Goal: Task Accomplishment & Management: Complete application form

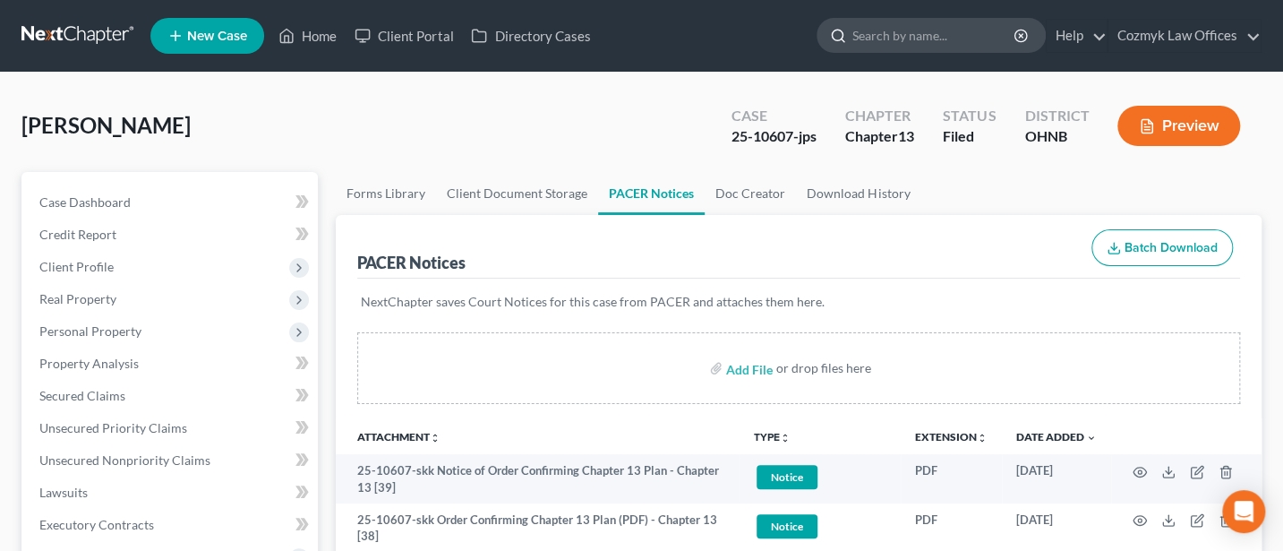
click at [899, 37] on input "search" at bounding box center [935, 35] width 164 height 33
type input "[PERSON_NAME]"
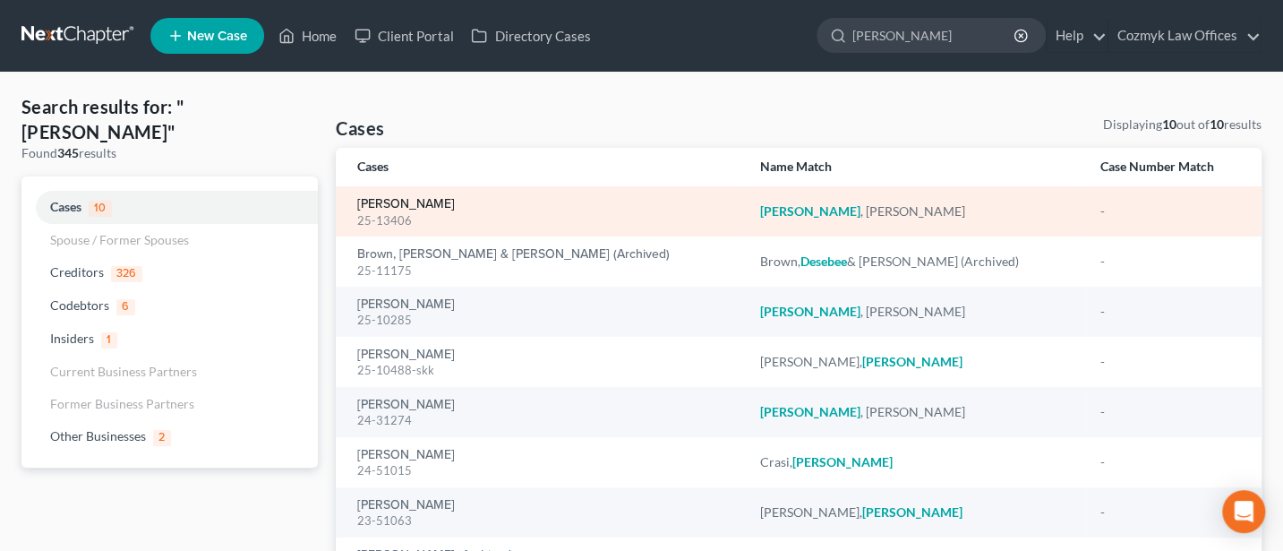
click at [400, 201] on link "[PERSON_NAME]" at bounding box center [406, 204] width 98 height 13
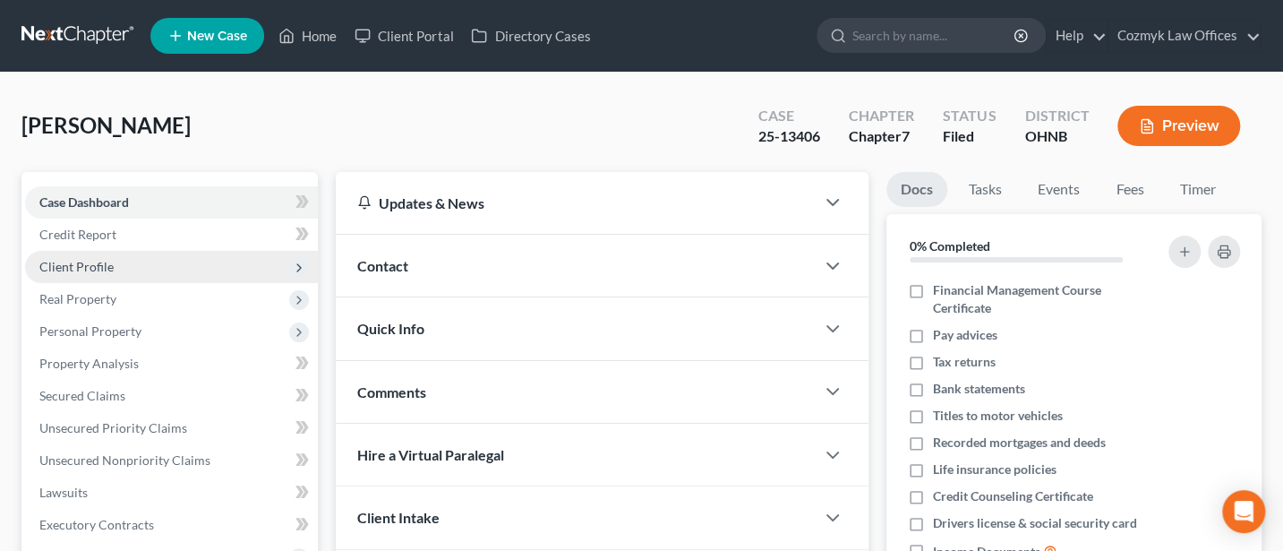
click at [56, 262] on span "Client Profile" at bounding box center [76, 266] width 74 height 15
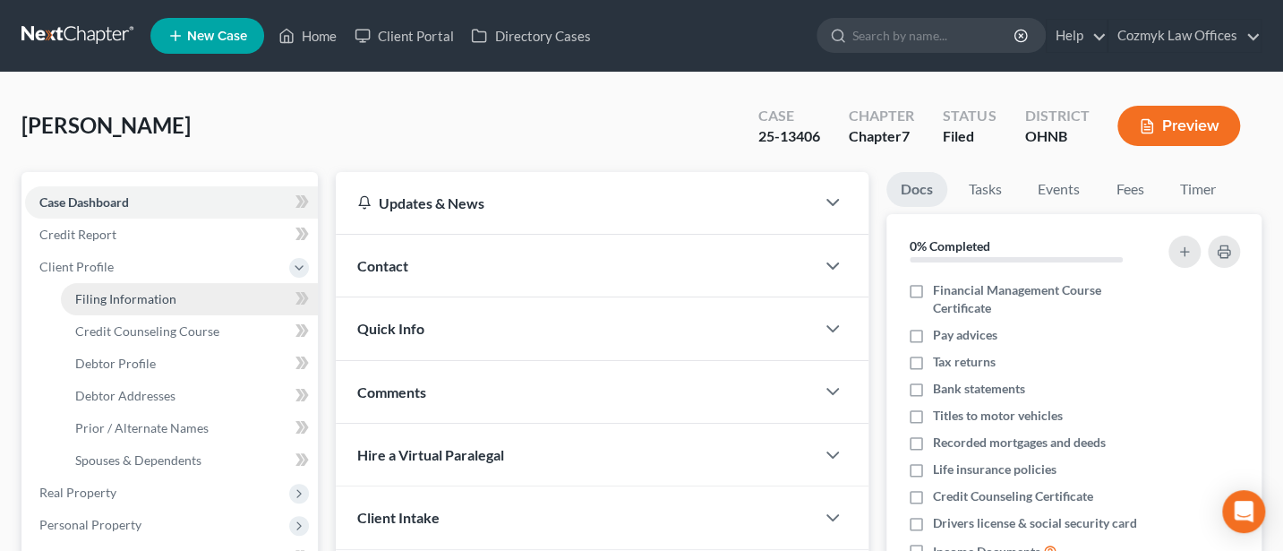
click at [133, 296] on span "Filing Information" at bounding box center [125, 298] width 101 height 15
select select "1"
select select "0"
select select "36"
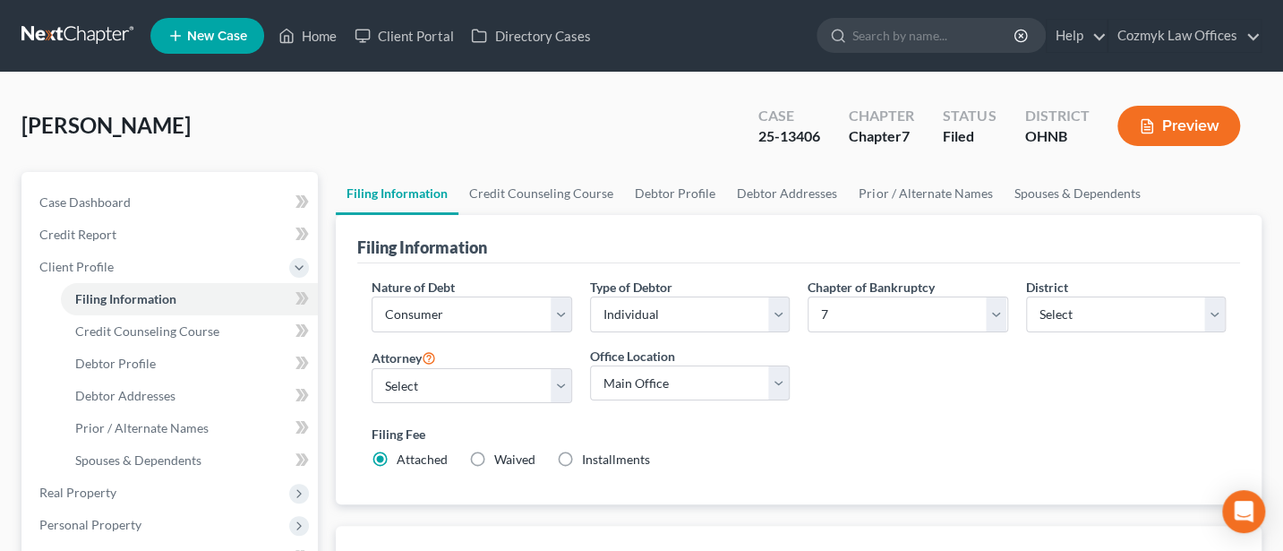
scroll to position [238, 0]
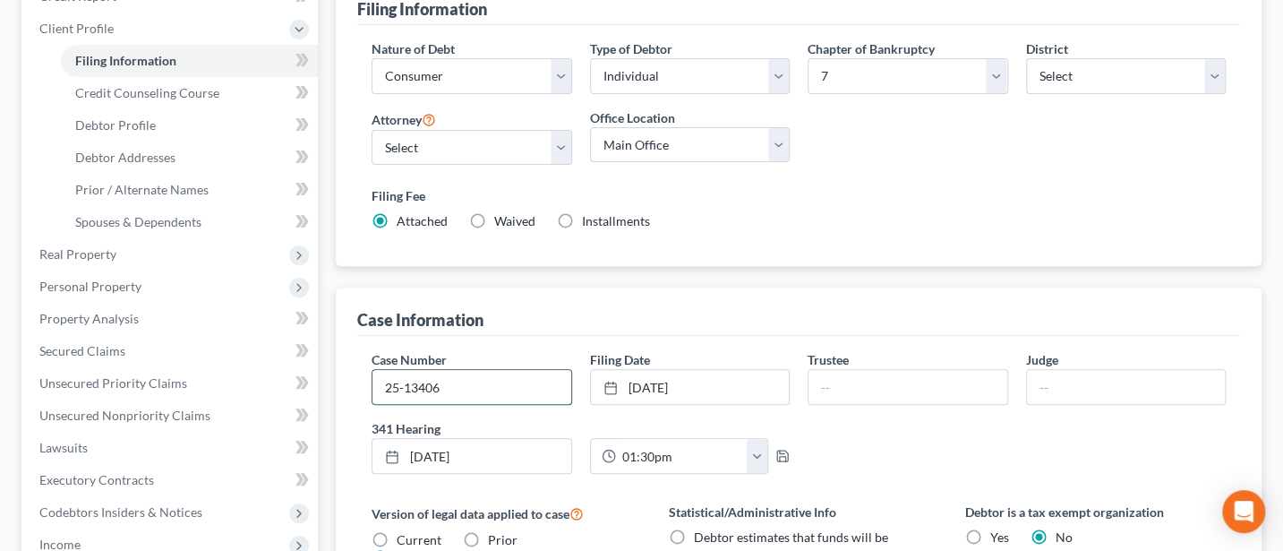
click at [474, 381] on input "25-13406" at bounding box center [472, 387] width 198 height 34
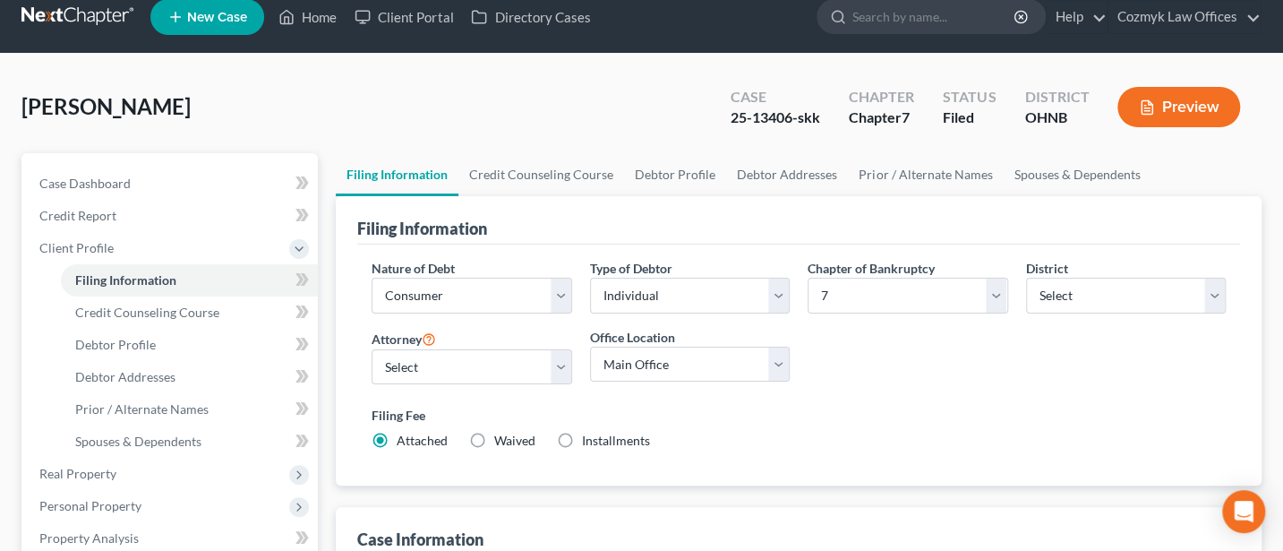
scroll to position [0, 0]
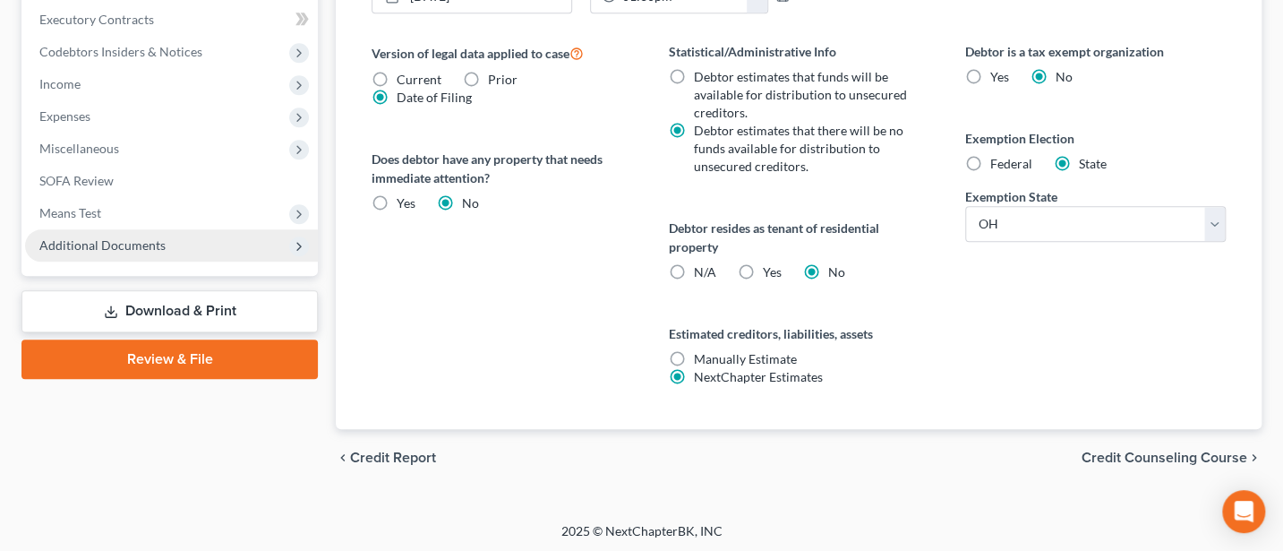
type input "25-13406-skk"
click at [91, 238] on span "Additional Documents" at bounding box center [102, 244] width 126 height 15
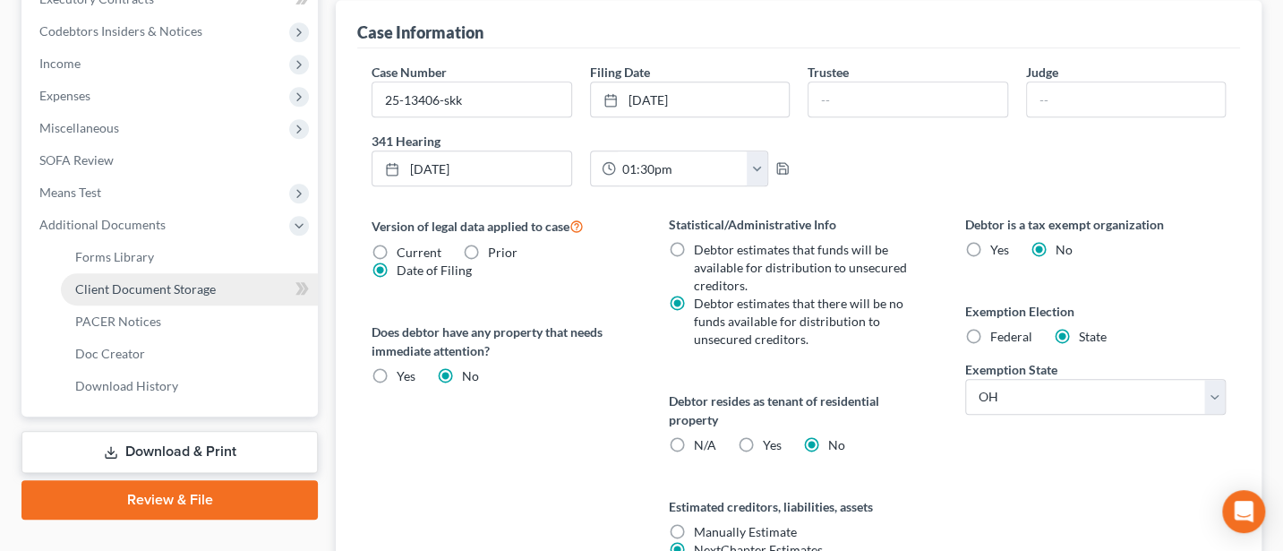
scroll to position [505, 0]
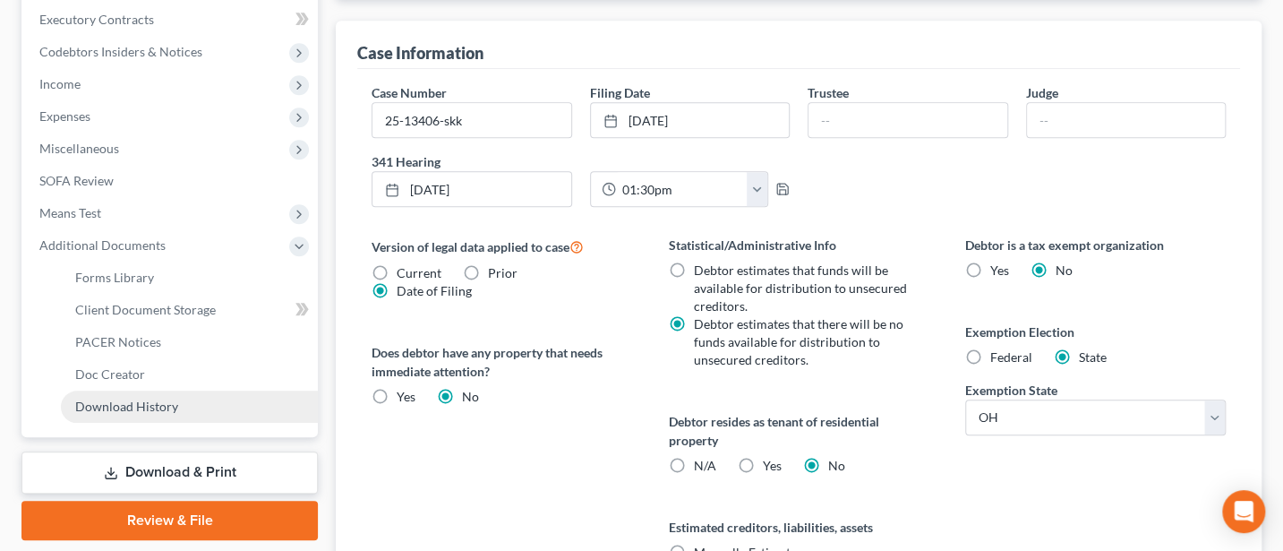
click at [110, 407] on span "Download History" at bounding box center [126, 406] width 103 height 15
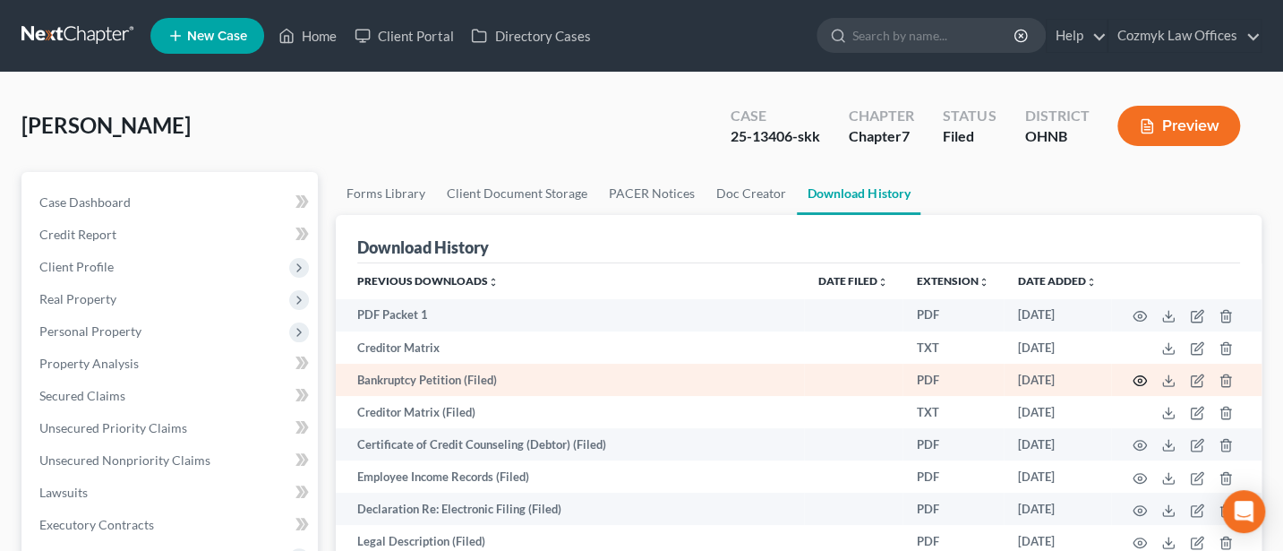
click at [1138, 376] on icon "button" at bounding box center [1140, 381] width 13 height 10
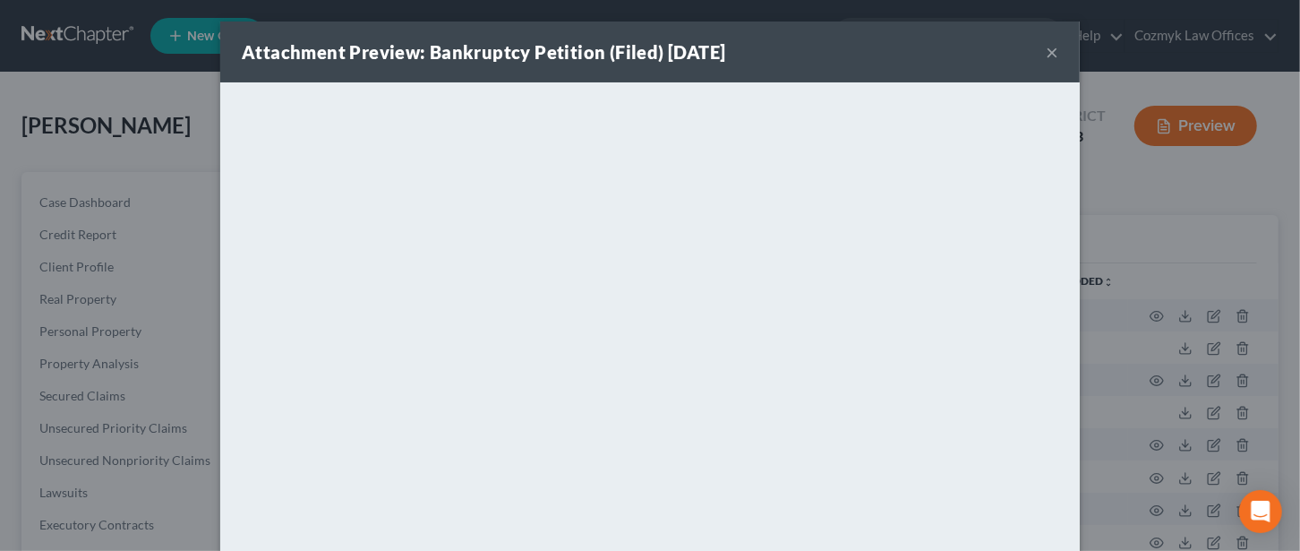
click at [1046, 45] on button "×" at bounding box center [1052, 51] width 13 height 21
